Goal: Information Seeking & Learning: Learn about a topic

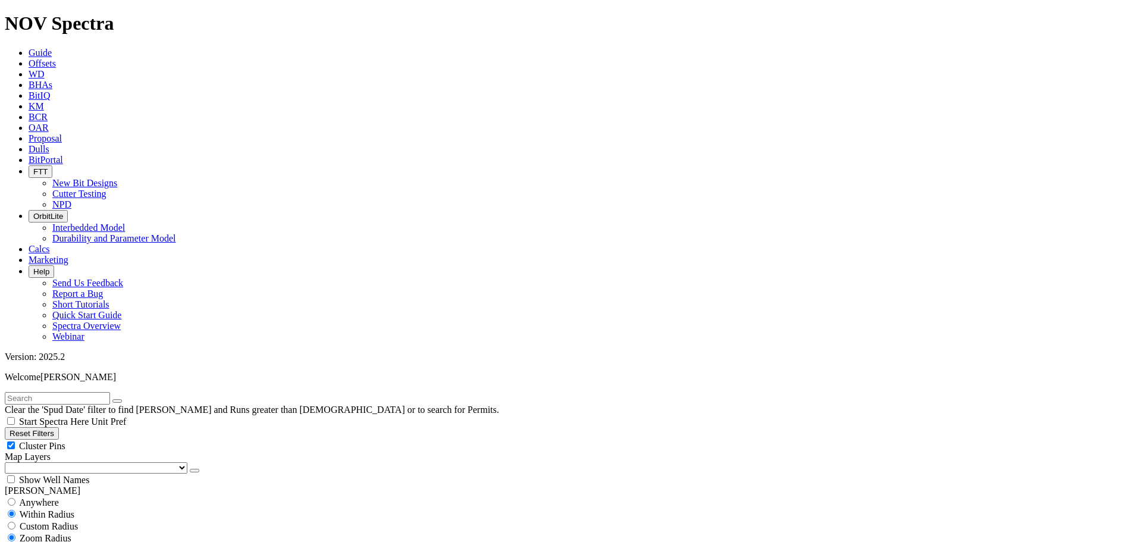
click at [76, 392] on input "text" at bounding box center [57, 398] width 105 height 12
paste input "A320374"
type input "A320374"
click at [81, 392] on input "A320374" at bounding box center [57, 398] width 105 height 12
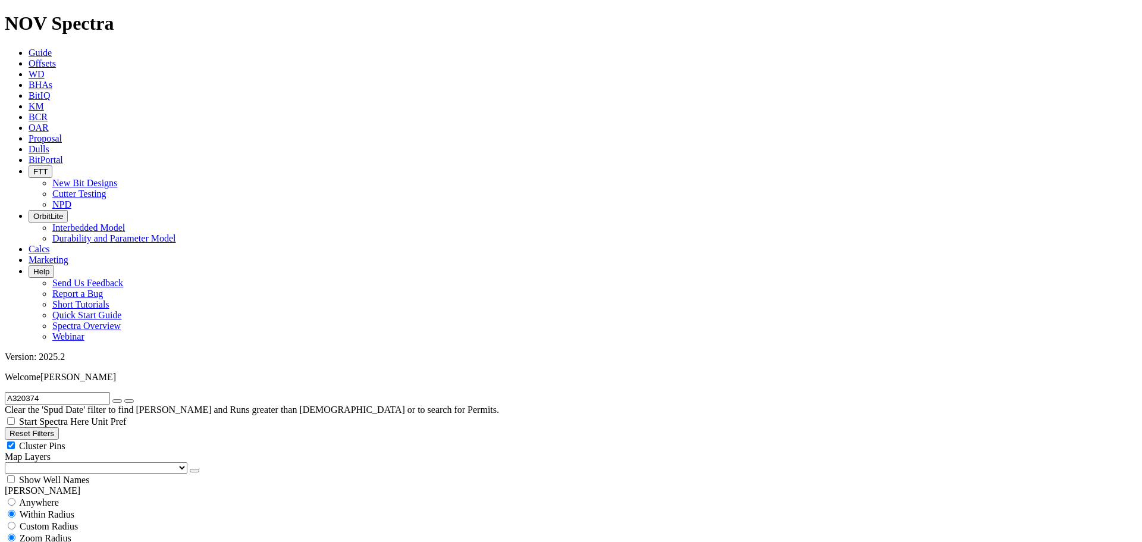
click at [81, 392] on input "A320374" at bounding box center [57, 398] width 105 height 12
type input "Junior mint"
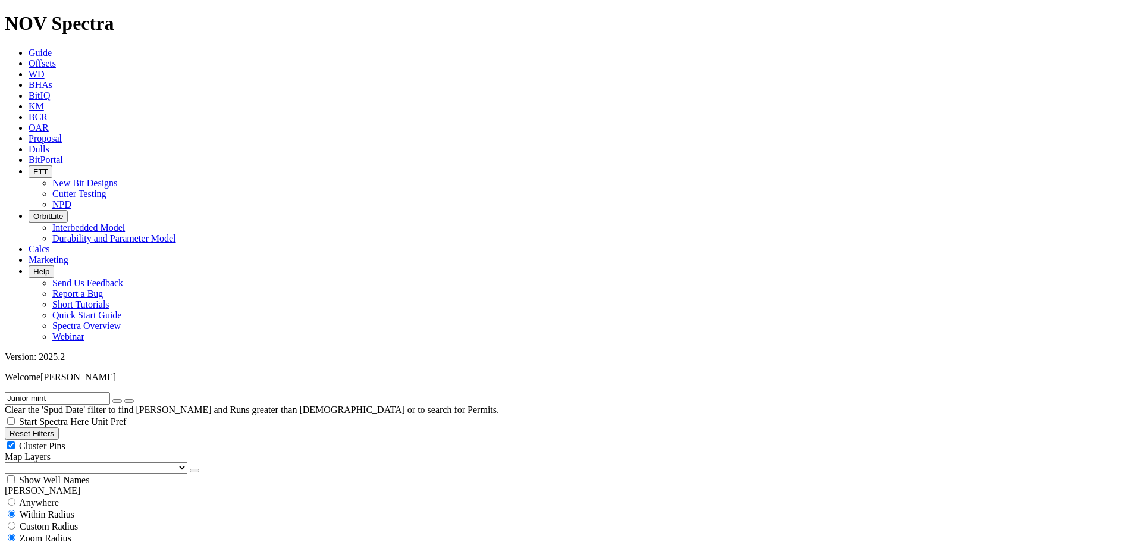
select select
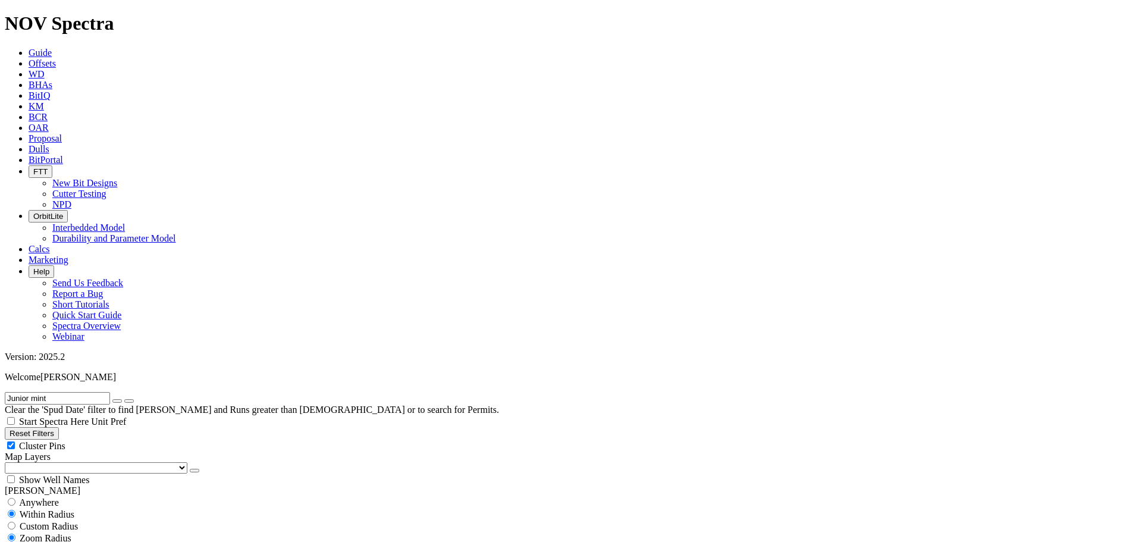
scroll to position [2701, 0]
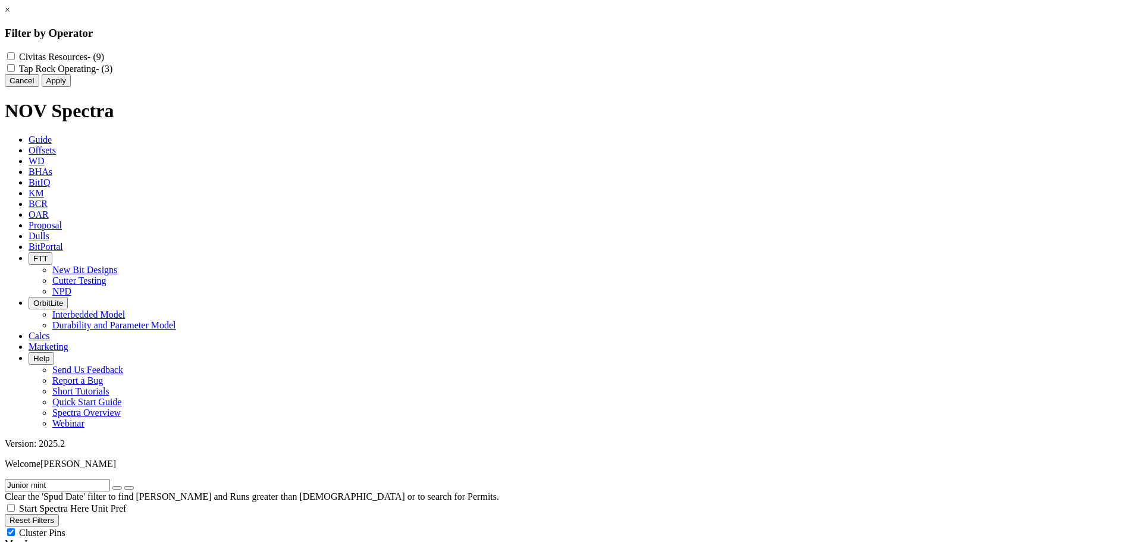
click at [489, 58] on div "Civitas Resources - (9) Tap Rock Operating - (3)" at bounding box center [571, 63] width 1132 height 24
click at [500, 58] on div "Civitas Resources - (9)" at bounding box center [571, 57] width 1132 height 12
click at [15, 55] on Resources "Civitas Resources - (9)" at bounding box center [11, 56] width 8 height 8
checkbox Resources "true"
click at [15, 71] on Operating "Tap Rock Operating - (3)" at bounding box center [11, 68] width 8 height 8
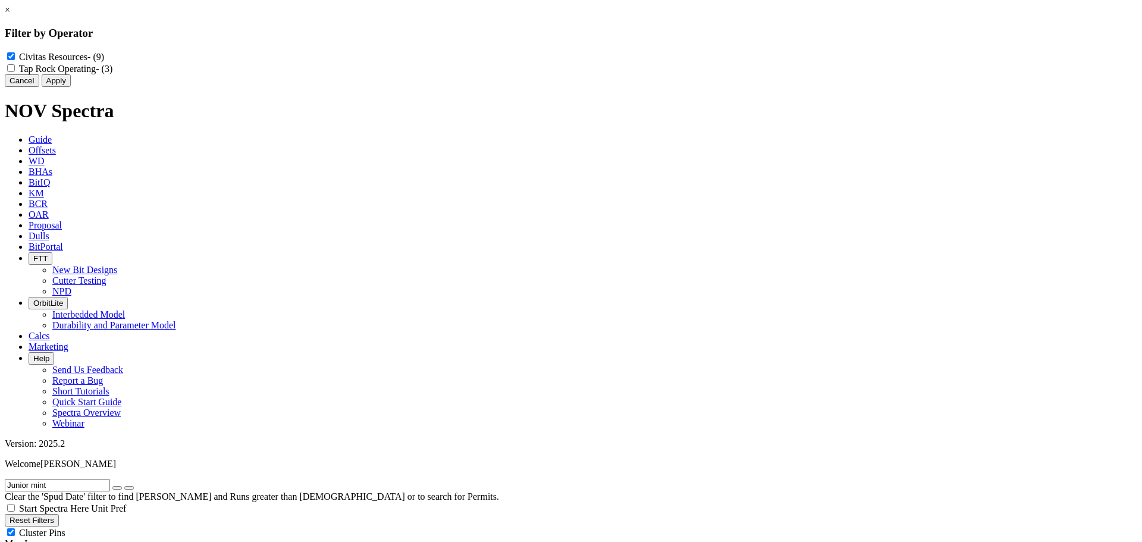
checkbox Operating "true"
click at [71, 87] on button "Apply" at bounding box center [56, 80] width 29 height 12
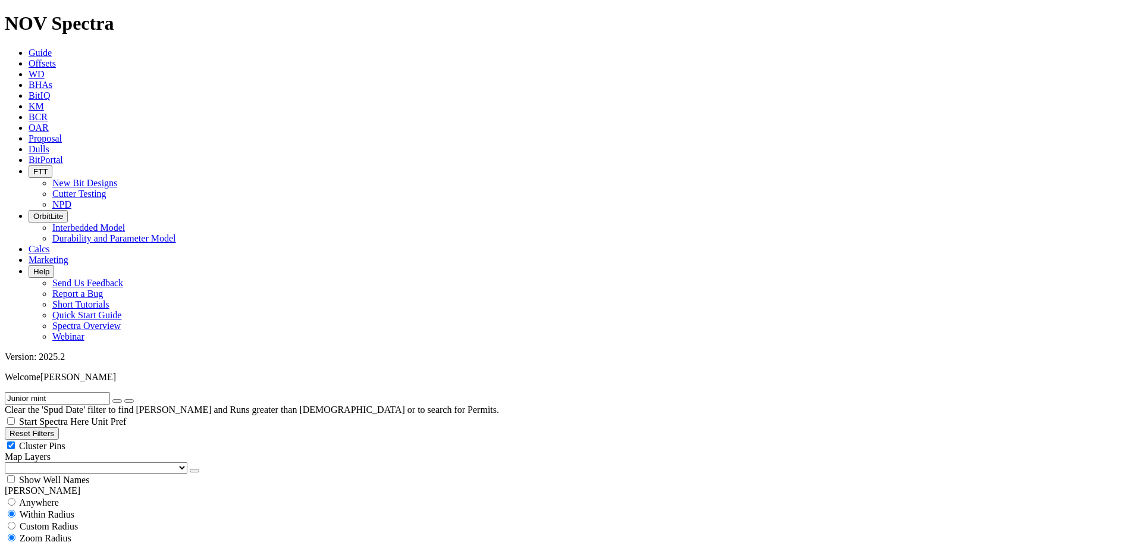
click at [122, 399] on button "button" at bounding box center [117, 401] width 10 height 4
select select "6.75"
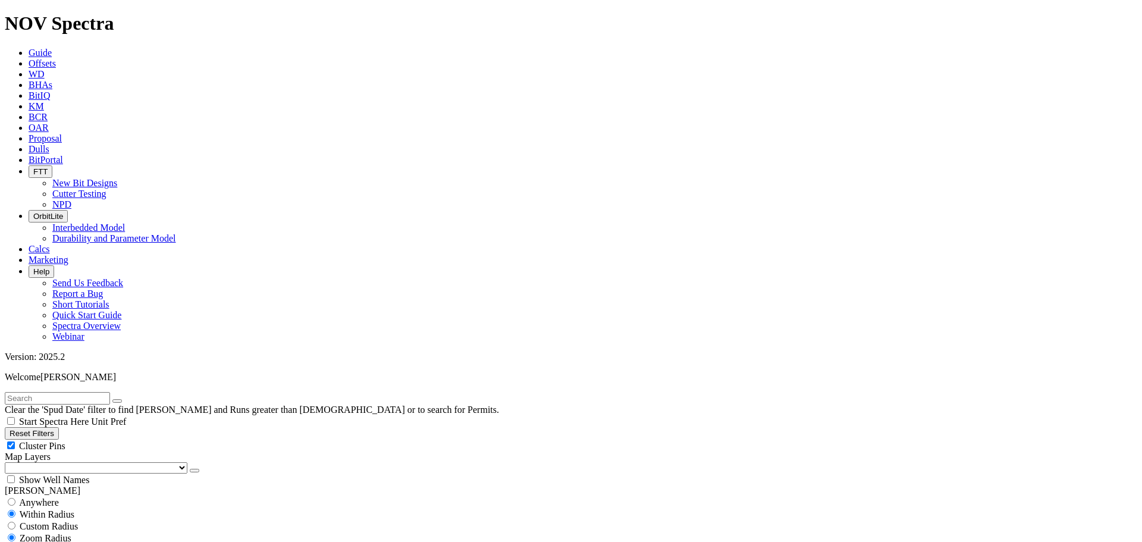
checkbox input "false"
select select "? number:6.75 ?"
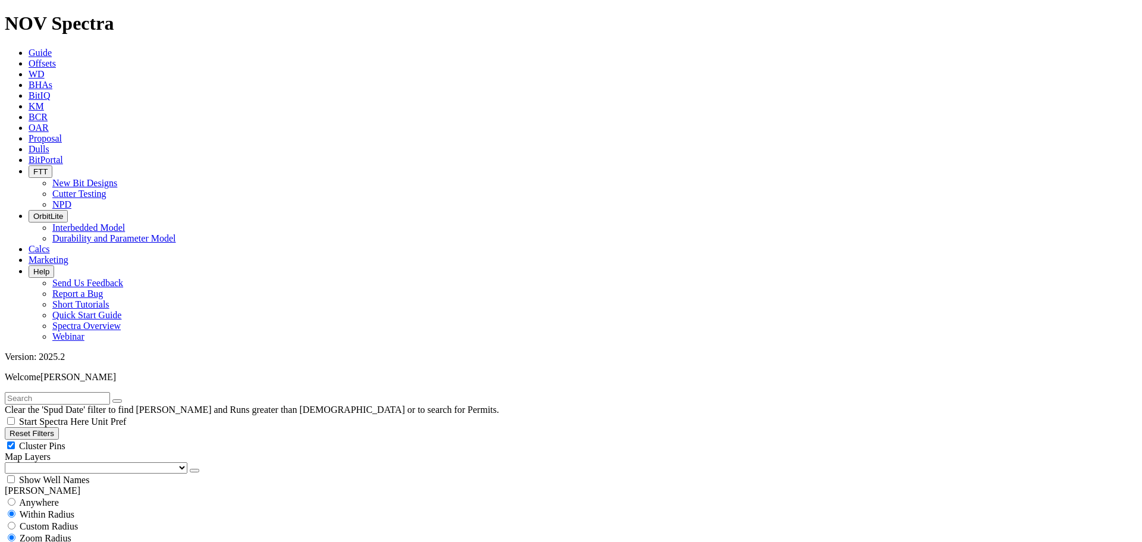
type input "[DATE]"
